Goal: Information Seeking & Learning: Learn about a topic

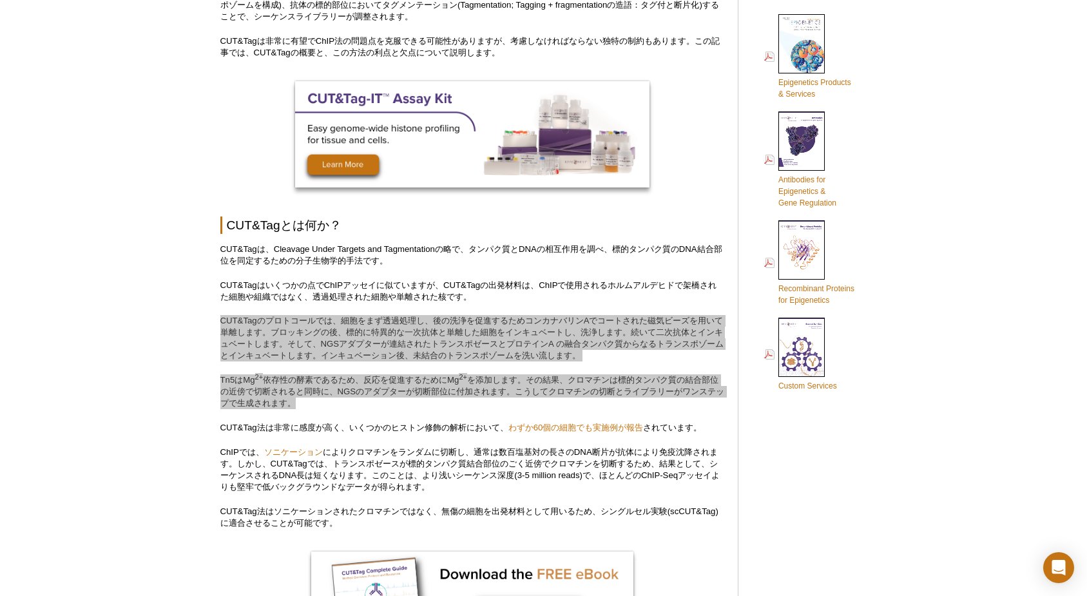
scroll to position [631, 0]
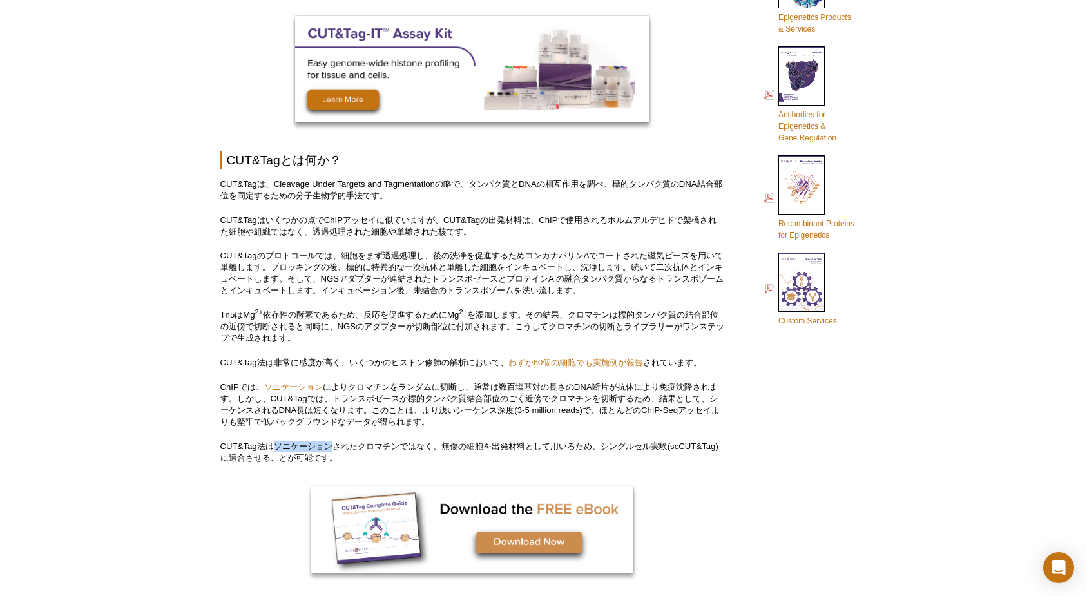
drag, startPoint x: 331, startPoint y: 445, endPoint x: 276, endPoint y: 443, distance: 54.8
click at [276, 443] on p "CUT&Tag法はソニケーションされたクロマチンではなく、無傷の細胞を出発材料として用いるため、シングルセル実験(scCUT&Tag)に適合させることが可能で…" at bounding box center [472, 452] width 504 height 23
click at [303, 387] on link "ソニケーション" at bounding box center [293, 387] width 59 height 10
